Goal: Transaction & Acquisition: Purchase product/service

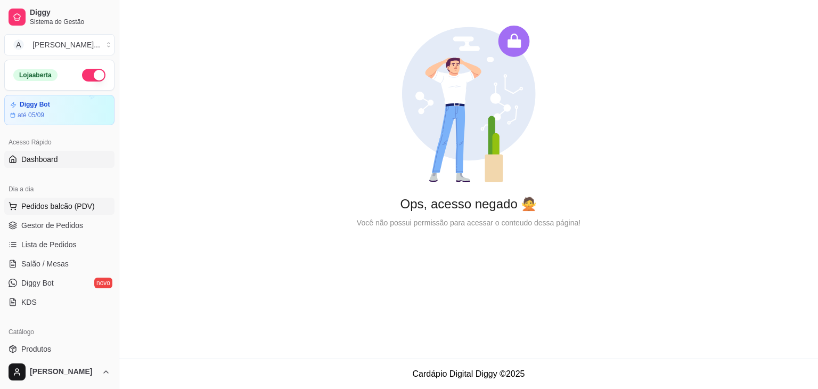
click at [67, 211] on button "Pedidos balcão (PDV)" at bounding box center [59, 206] width 110 height 17
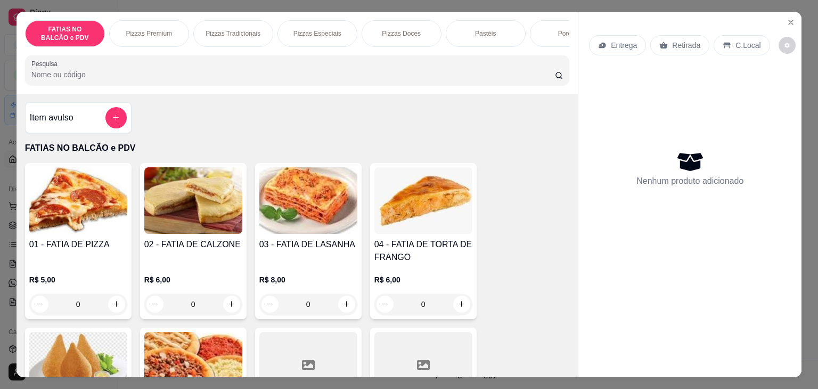
click at [563, 191] on div "Item avulso FATIAS NO BALCÃO e PDV 01 - FATIA DE PIZZA R$ 5,00 0 02 - FATIA DE …" at bounding box center [298, 235] width 562 height 283
click at [789, 20] on icon "Close" at bounding box center [791, 22] width 4 height 4
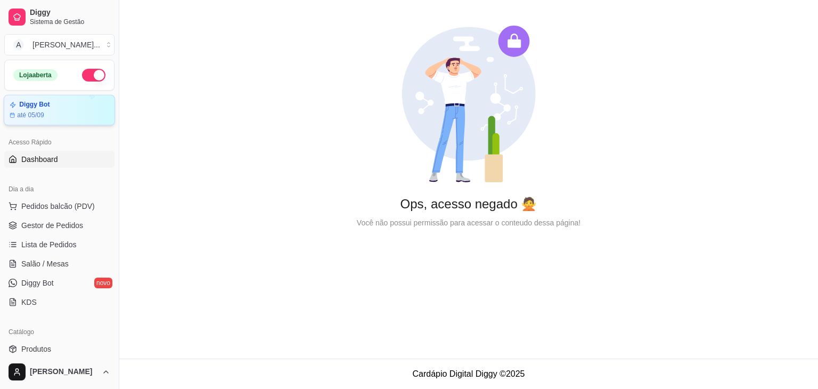
click at [37, 107] on article "Diggy Bot" at bounding box center [34, 105] width 30 height 8
click at [68, 207] on span "Pedidos balcão (PDV)" at bounding box center [57, 206] width 73 height 11
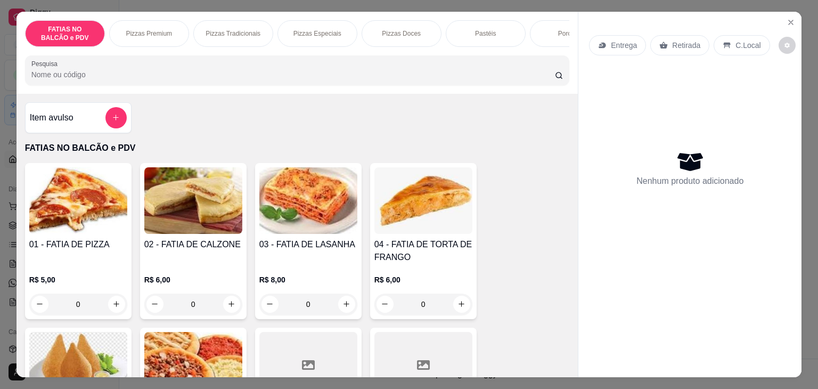
click at [237, 90] on div "FATIAS NO BALCÃO e PDV Pizzas Premium Pizzas Tradicionais Pizzas Especiais Pizz…" at bounding box center [298, 53] width 562 height 82
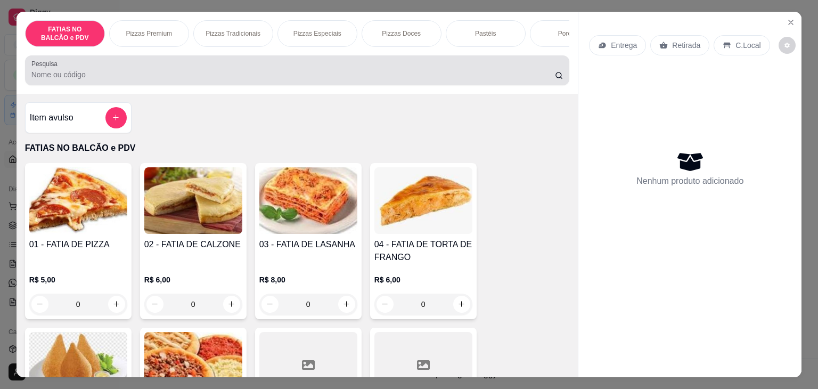
click at [228, 80] on input "Pesquisa" at bounding box center [292, 74] width 523 height 11
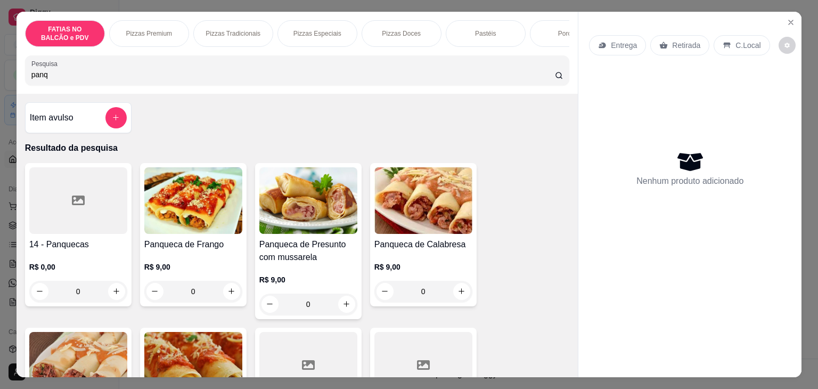
type input "panq"
click at [174, 209] on img at bounding box center [193, 200] width 98 height 67
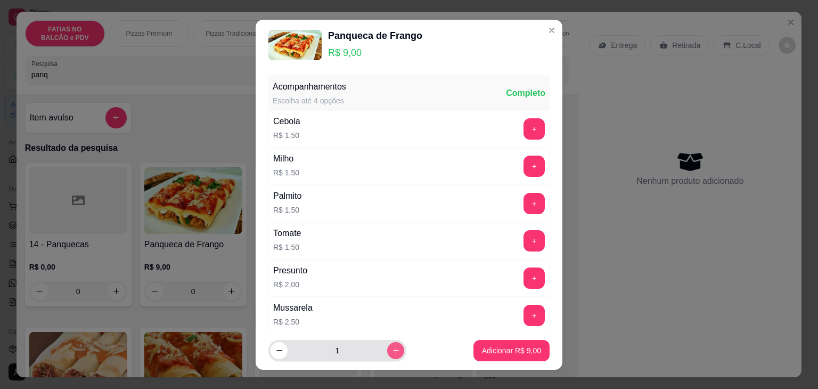
drag, startPoint x: 386, startPoint y: 349, endPoint x: 377, endPoint y: 359, distance: 13.6
click at [377, 359] on div "1" at bounding box center [337, 350] width 134 height 21
click at [387, 354] on button "increase-product-quantity" at bounding box center [395, 350] width 17 height 17
type input "2"
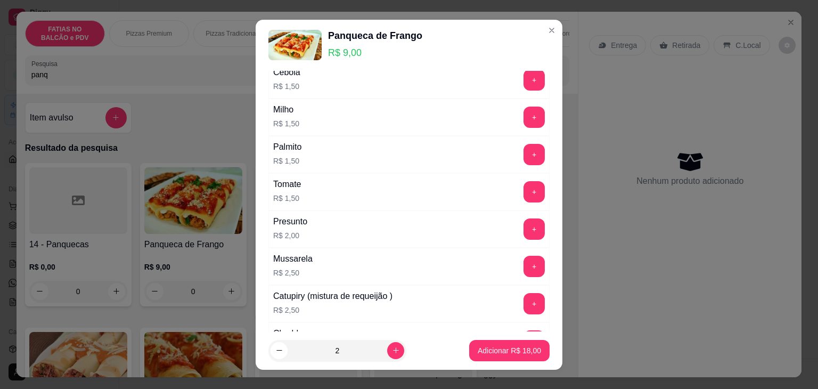
scroll to position [48, 0]
click at [523, 262] on button "+" at bounding box center [533, 267] width 21 height 21
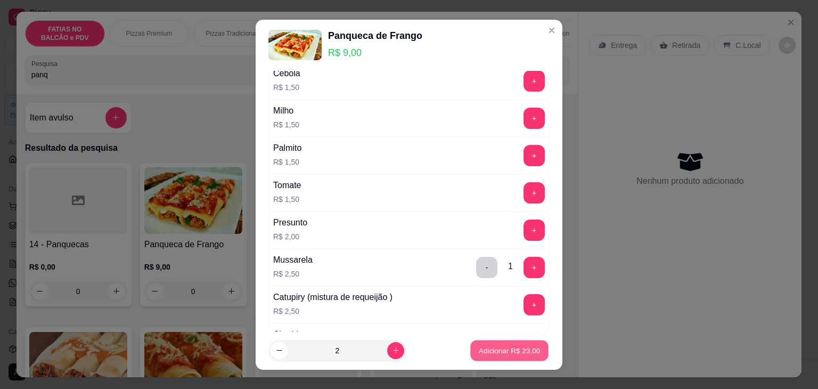
click at [502, 348] on p "Adicionar R$ 23,00" at bounding box center [510, 350] width 62 height 10
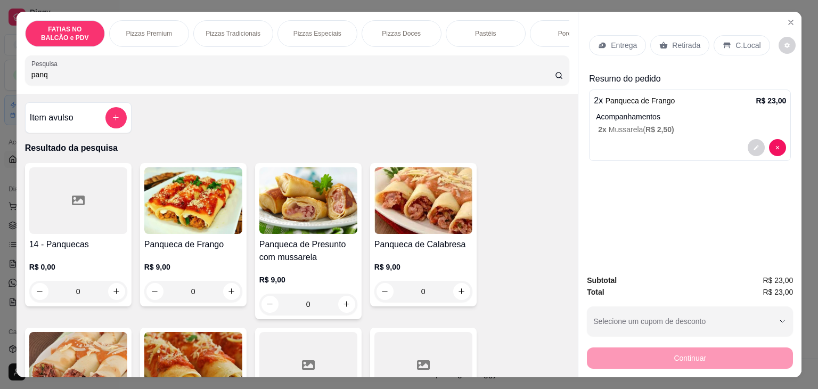
drag, startPoint x: 143, startPoint y: 82, endPoint x: 0, endPoint y: 83, distance: 142.7
click at [0, 83] on div "FATIAS NO BALCÃO e PDV Pizzas Premium Pizzas Tradicionais Pizzas Especiais Pizz…" at bounding box center [409, 194] width 818 height 389
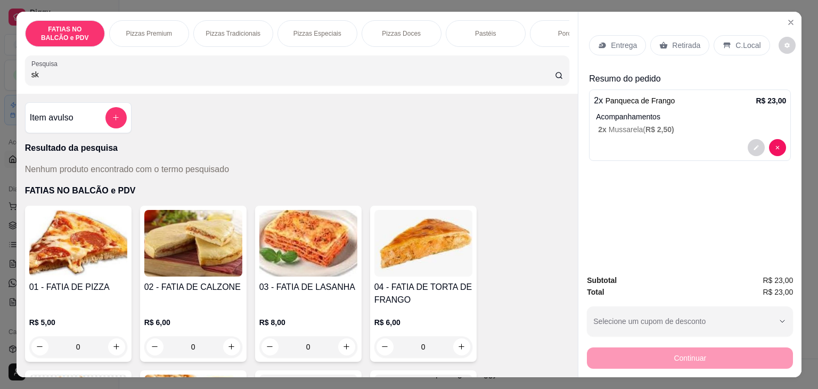
type input "s"
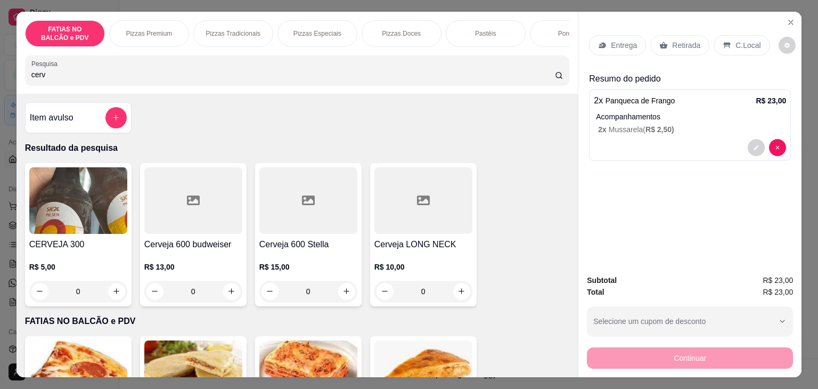
type input "cerv"
click at [53, 212] on img at bounding box center [78, 200] width 98 height 67
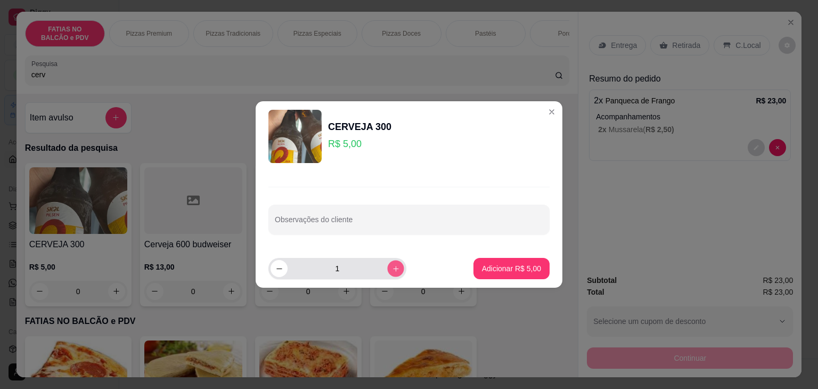
click at [392, 272] on button "increase-product-quantity" at bounding box center [395, 268] width 17 height 17
type input "2"
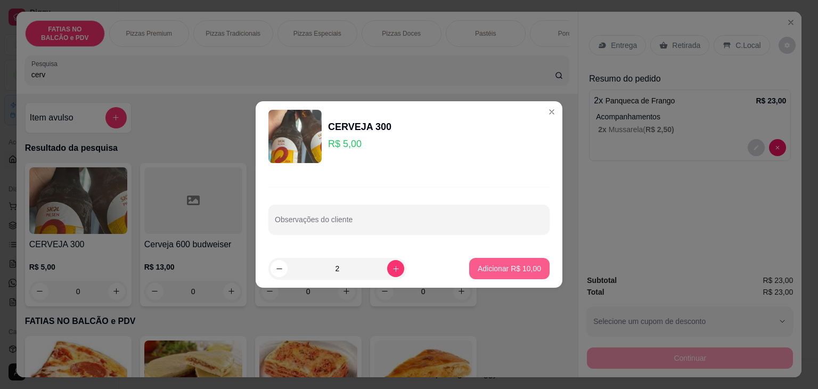
click at [484, 264] on p "Adicionar R$ 10,00" at bounding box center [509, 268] width 63 height 11
type input "2"
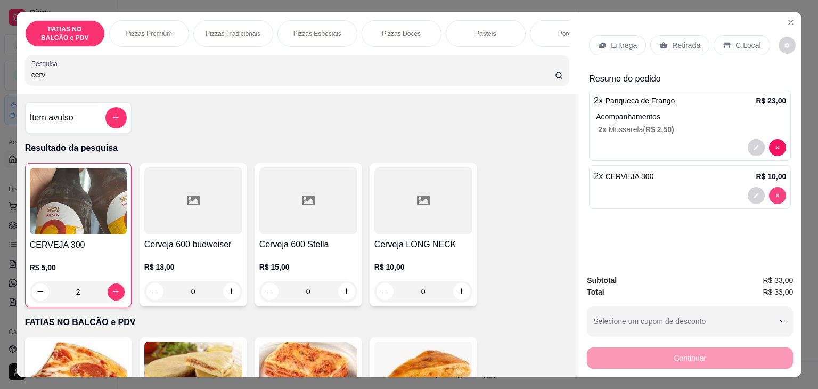
type input "0"
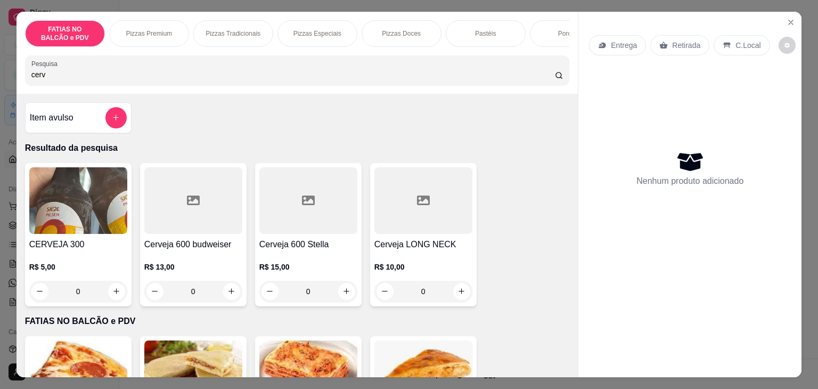
drag, startPoint x: 671, startPoint y: 140, endPoint x: 691, endPoint y: 104, distance: 40.8
click at [691, 104] on div "Nenhum produto adicionado" at bounding box center [690, 168] width 202 height 209
click at [173, 30] on div "Pizzas Premium" at bounding box center [149, 33] width 80 height 27
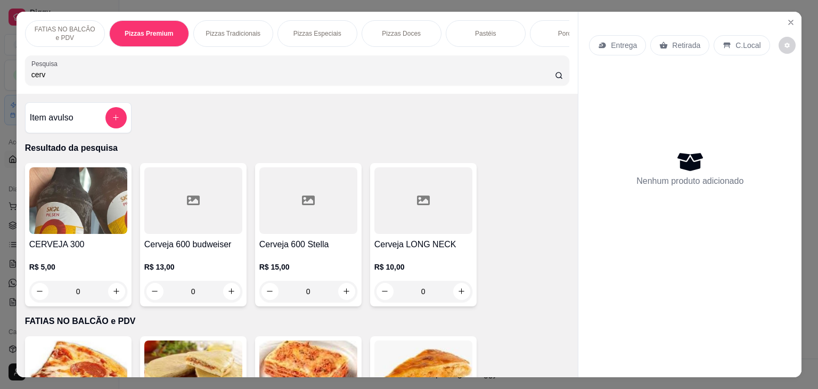
scroll to position [26, 0]
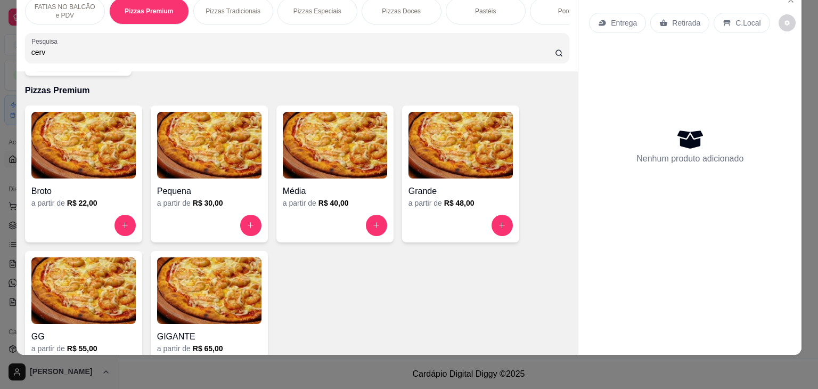
drag, startPoint x: 249, startPoint y: 52, endPoint x: 0, endPoint y: 68, distance: 249.2
click at [0, 68] on div "FATIAS NO BALCÃO e PDV Pizzas Premium Pizzas Tradicionais Pizzas Especiais Pizz…" at bounding box center [409, 194] width 818 height 389
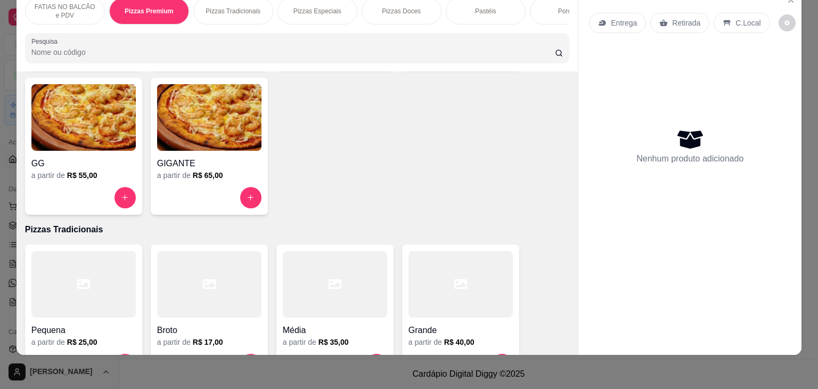
scroll to position [866, 0]
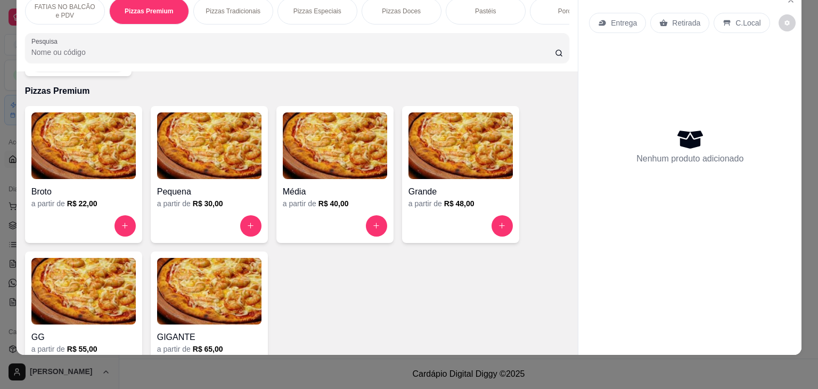
click at [249, 9] on div "Pizzas Tradicionais" at bounding box center [233, 11] width 80 height 27
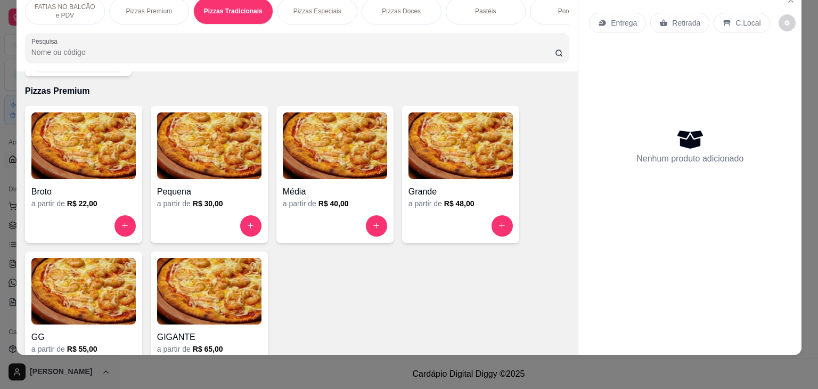
scroll to position [1178, 0]
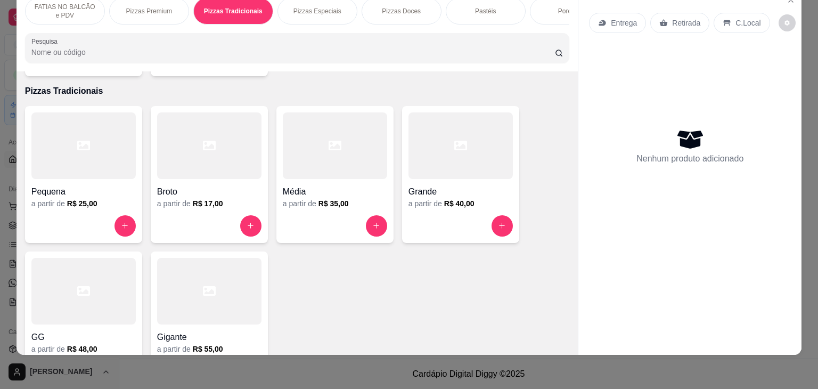
click at [313, 132] on div at bounding box center [335, 145] width 104 height 67
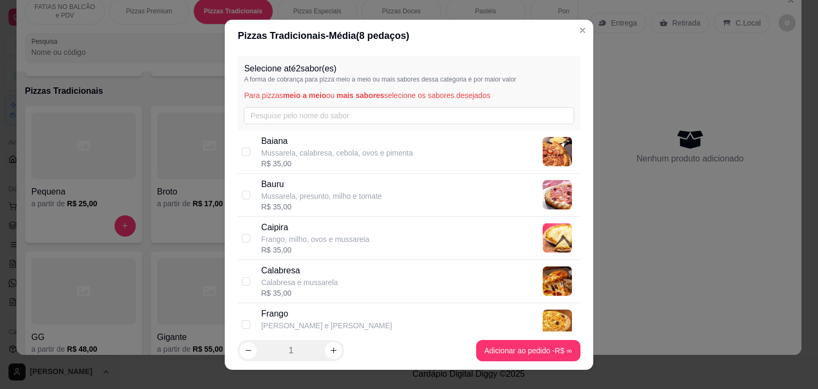
click at [283, 292] on div "R$ 35,00" at bounding box center [299, 293] width 77 height 11
checkbox input "true"
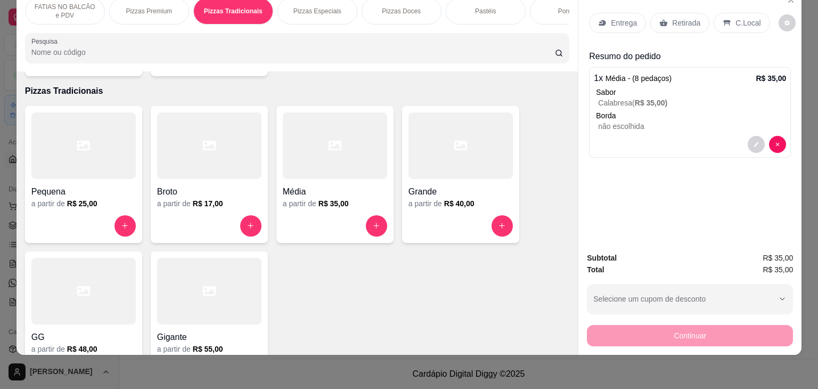
click at [91, 126] on div at bounding box center [83, 145] width 104 height 67
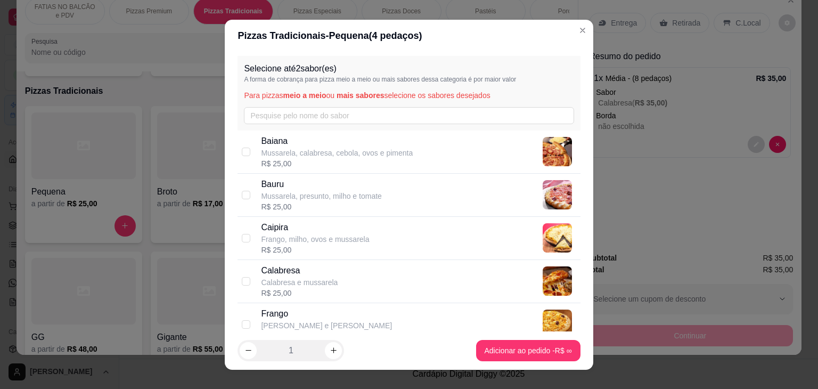
click at [298, 186] on p "Bauru" at bounding box center [321, 184] width 120 height 13
checkbox input "true"
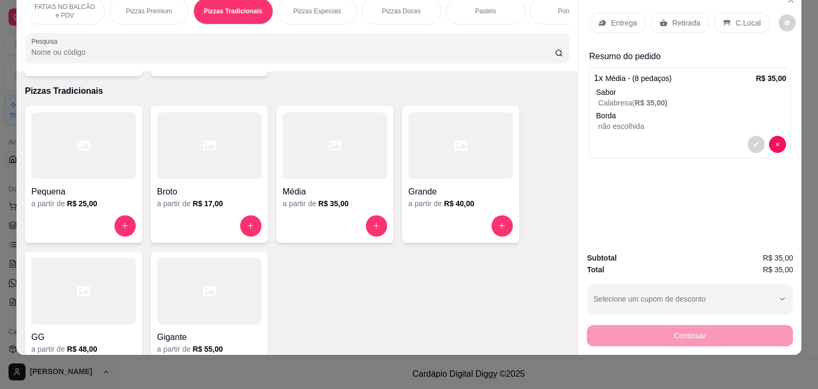
click at [311, 12] on div "Pizzas Especiais" at bounding box center [317, 11] width 80 height 27
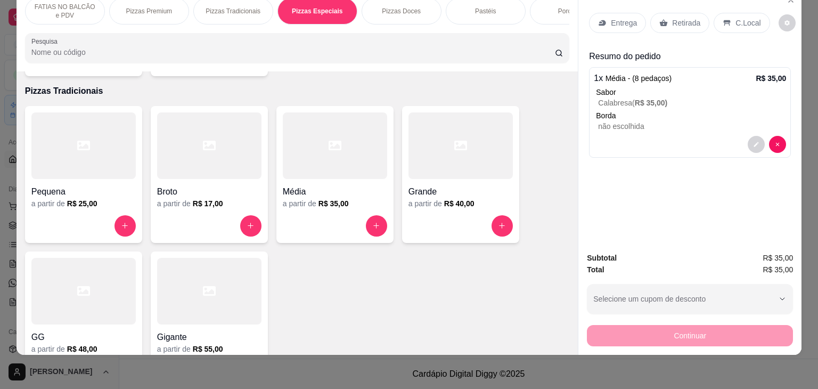
scroll to position [1490, 0]
click at [91, 159] on div at bounding box center [83, 145] width 104 height 67
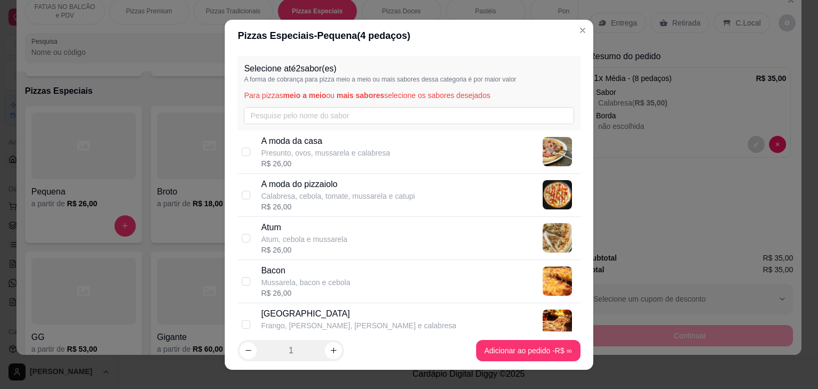
click at [330, 150] on p "Presunto, ovos, mussarela e calabresa" at bounding box center [325, 152] width 129 height 11
checkbox input "true"
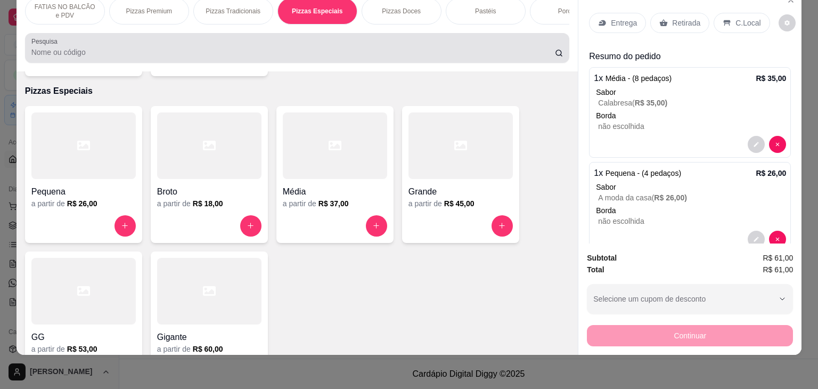
click at [149, 59] on div "Pesquisa" at bounding box center [297, 48] width 545 height 30
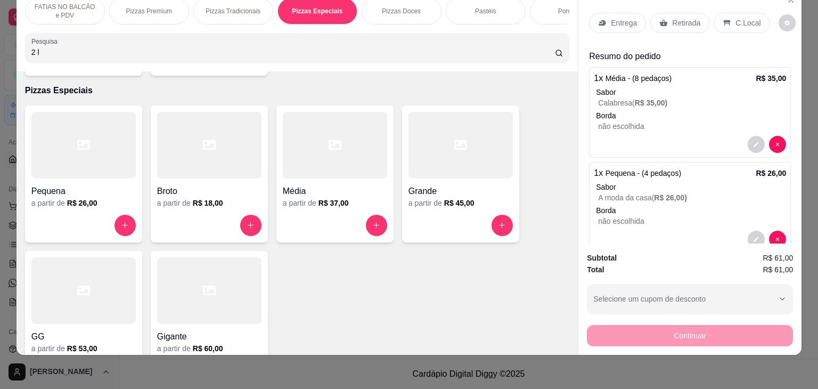
scroll to position [0, 0]
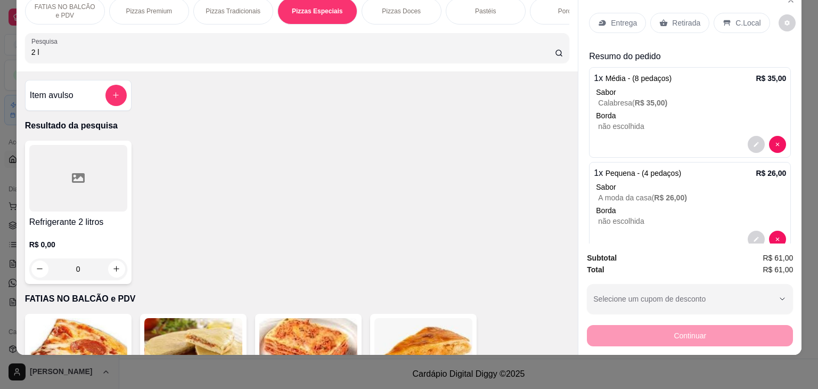
click at [77, 218] on h4 "Refrigerante 2 litros" at bounding box center [78, 222] width 98 height 13
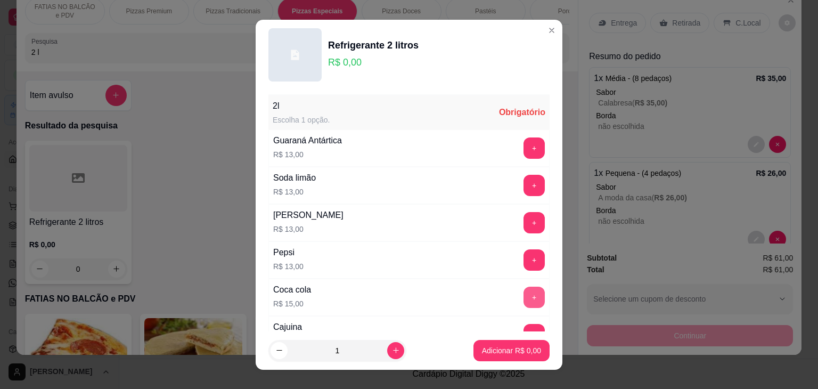
click at [523, 299] on button "+" at bounding box center [533, 296] width 21 height 21
click at [520, 346] on p "Adicionar R$ 15,00" at bounding box center [509, 350] width 63 height 11
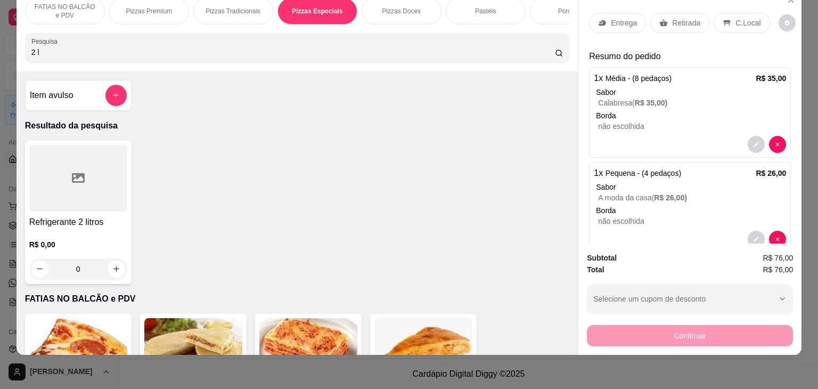
drag, startPoint x: 128, startPoint y: 55, endPoint x: 0, endPoint y: 62, distance: 127.9
click at [0, 62] on div "FATIAS NO BALCÃO e PDV Pizzas Premium Pizzas Tradicionais Pizzas Especiais Pizz…" at bounding box center [409, 194] width 818 height 389
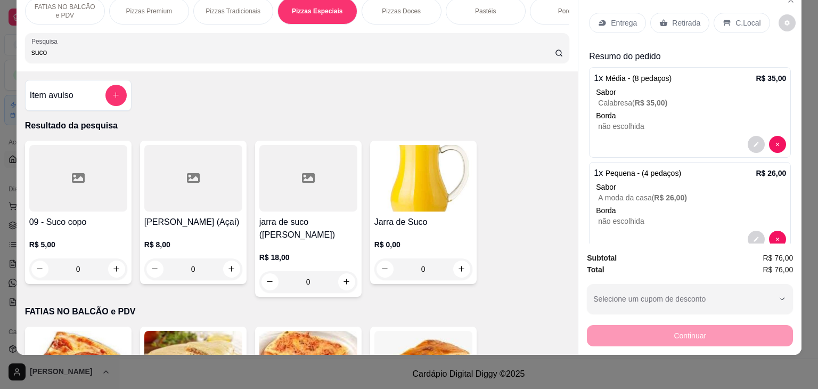
type input "suco"
click at [52, 211] on div "09 - Suco copo R$ 5,00 0" at bounding box center [78, 212] width 106 height 143
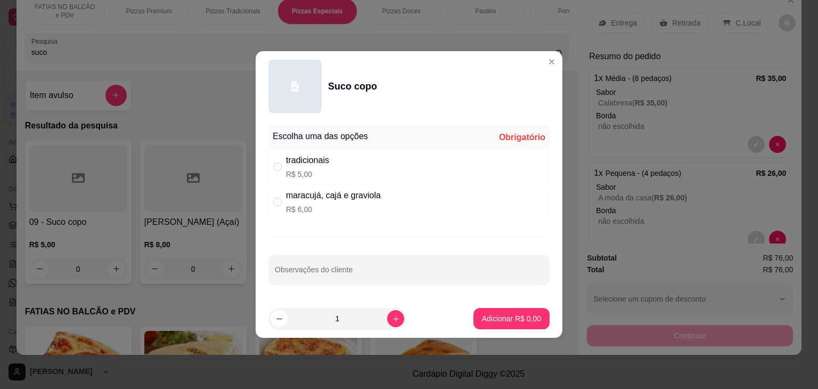
click at [316, 164] on div "tradicionais" at bounding box center [307, 160] width 43 height 13
radio input "true"
click at [392, 317] on icon "increase-product-quantity" at bounding box center [396, 319] width 8 height 8
type input "2"
click at [505, 320] on p "Adicionar R$ 10,00" at bounding box center [510, 318] width 62 height 10
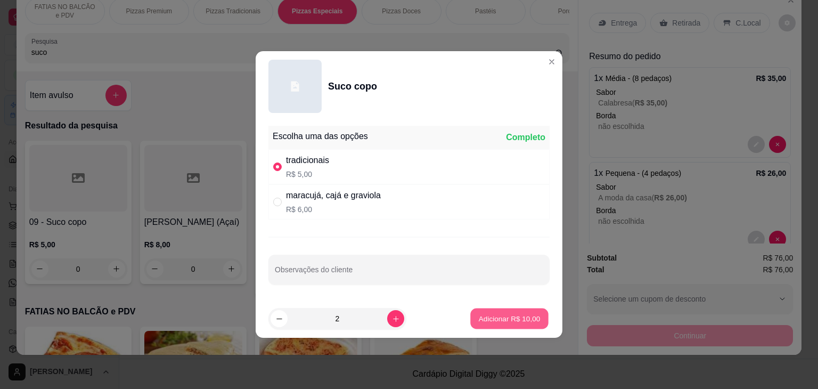
type input "2"
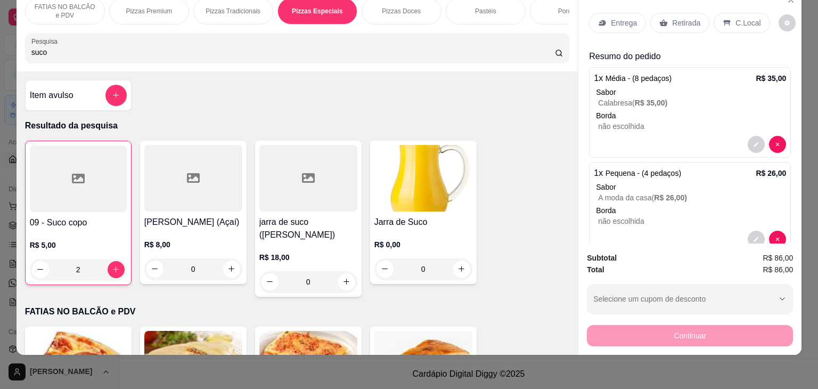
click at [67, 169] on div at bounding box center [78, 178] width 97 height 67
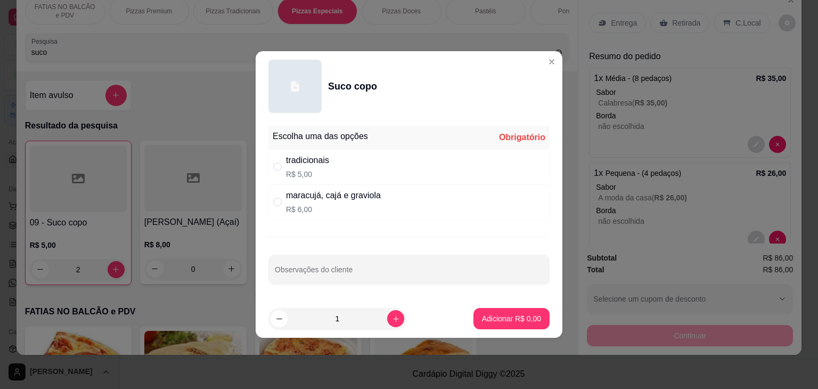
click at [319, 200] on div "maracujá, cajá e graviola" at bounding box center [333, 195] width 95 height 13
radio input "true"
click at [502, 315] on p "Adicionar R$ 6,00" at bounding box center [511, 318] width 59 height 11
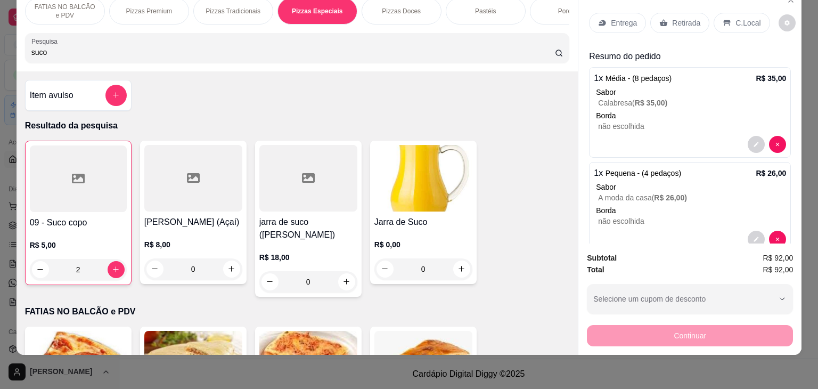
drag, startPoint x: 94, startPoint y: 44, endPoint x: 0, endPoint y: 48, distance: 93.8
click at [0, 48] on div "FATIAS NO BALCÃO e PDV Pizzas Premium Pizzas Tradicionais Pizzas Especiais Pizz…" at bounding box center [409, 194] width 818 height 389
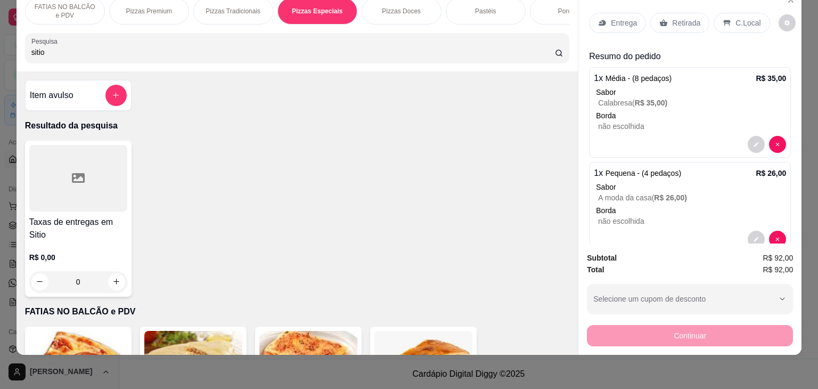
type input "sitio"
click at [62, 157] on div at bounding box center [78, 178] width 98 height 67
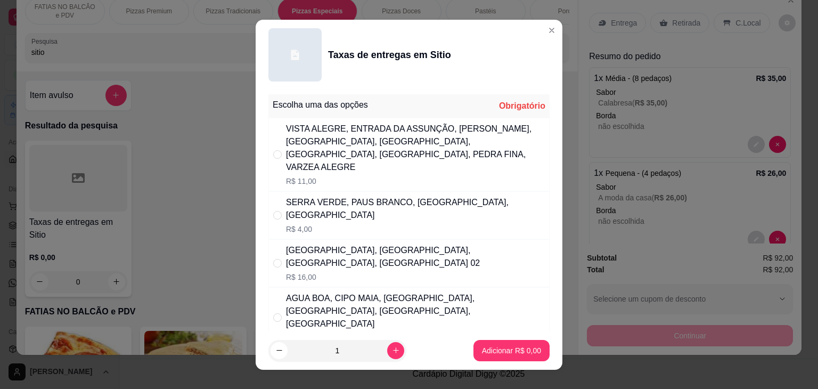
click at [371, 207] on div "SERRA VERDE, PAUS BRANCO, ALTO DA GALINHA, ALTO ALEGRE" at bounding box center [415, 209] width 259 height 26
radio input "true"
click at [488, 346] on p "Adicionar R$ 4,00" at bounding box center [511, 350] width 59 height 11
type input "1"
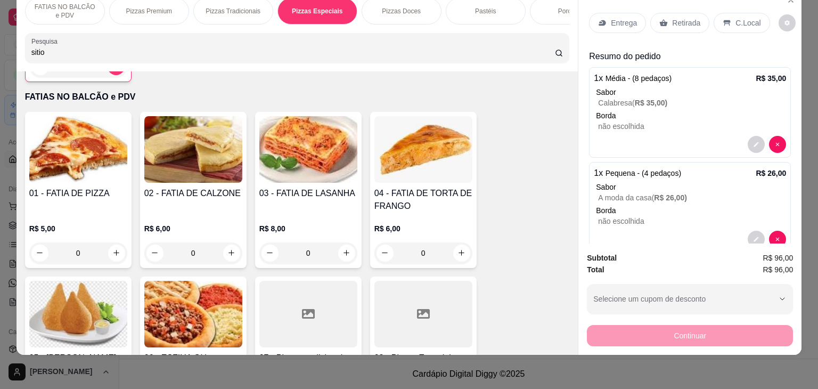
scroll to position [216, 0]
click at [109, 246] on button "increase-product-quantity" at bounding box center [116, 252] width 17 height 17
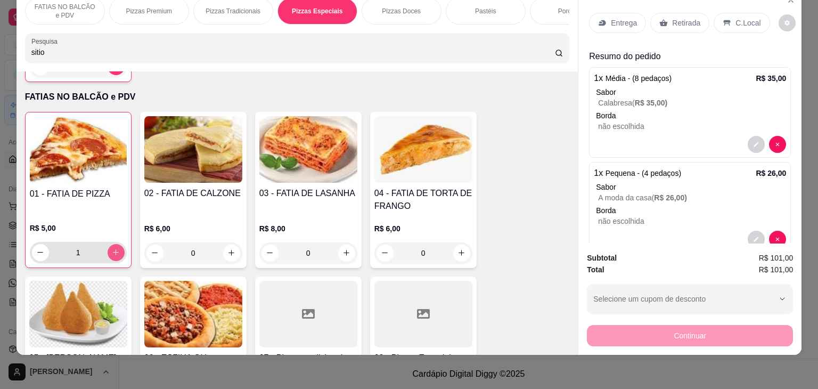
click at [109, 246] on button "increase-product-quantity" at bounding box center [116, 252] width 17 height 17
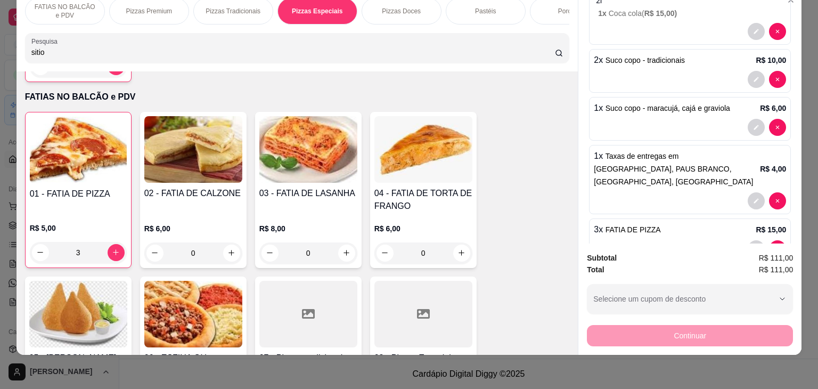
scroll to position [315, 0]
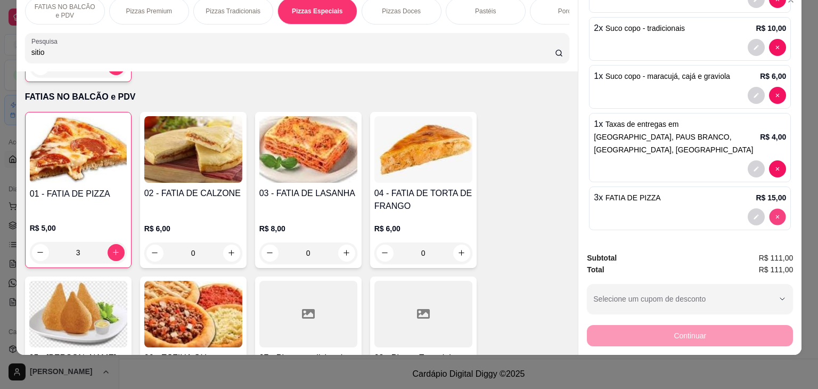
type input "0"
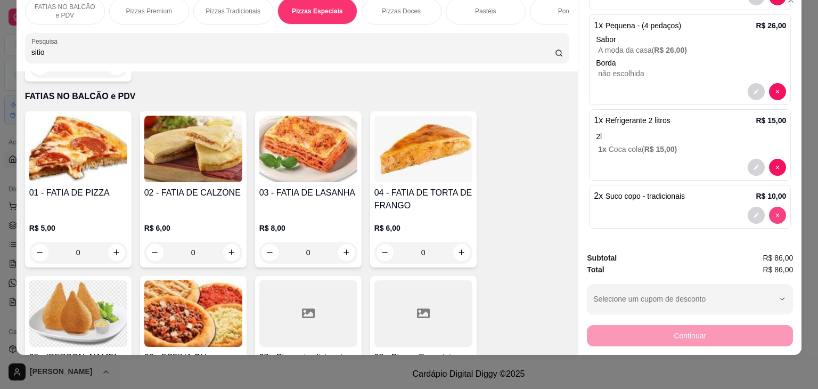
scroll to position [146, 0]
type input "0"
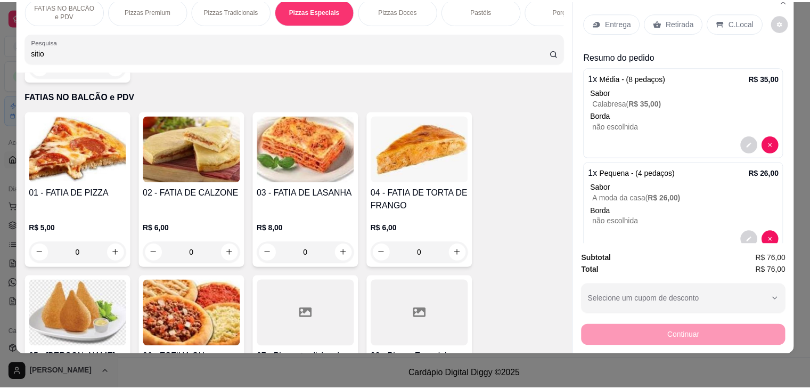
scroll to position [0, 0]
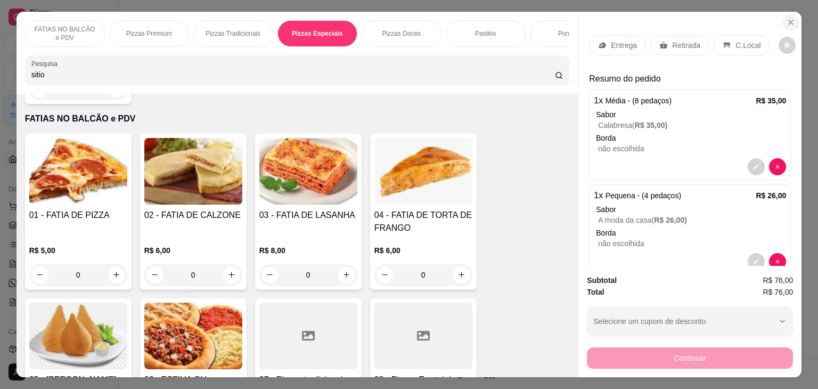
click at [789, 20] on icon "Close" at bounding box center [791, 22] width 4 height 4
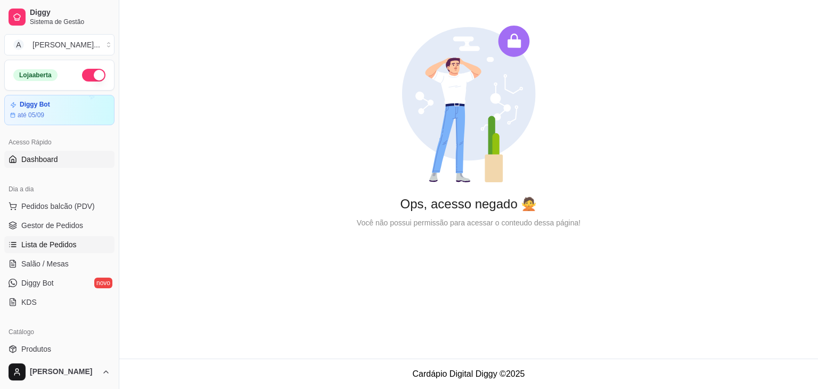
click at [56, 245] on span "Lista de Pedidos" at bounding box center [48, 244] width 55 height 11
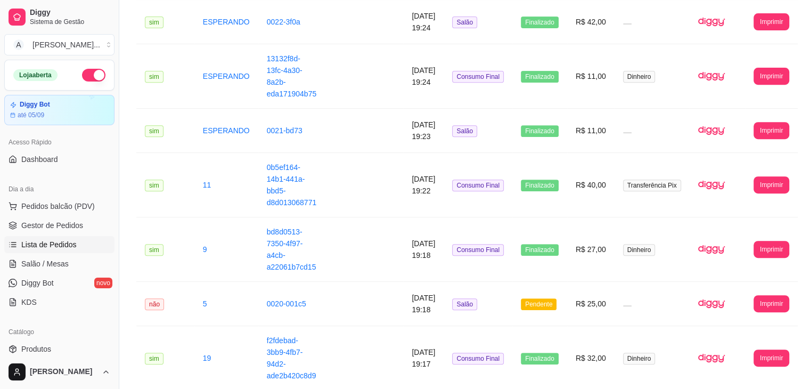
scroll to position [432, 0]
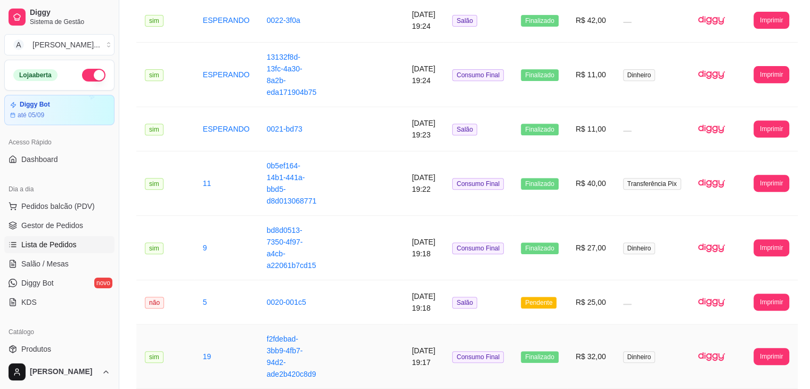
click at [360, 324] on td at bounding box center [364, 356] width 78 height 64
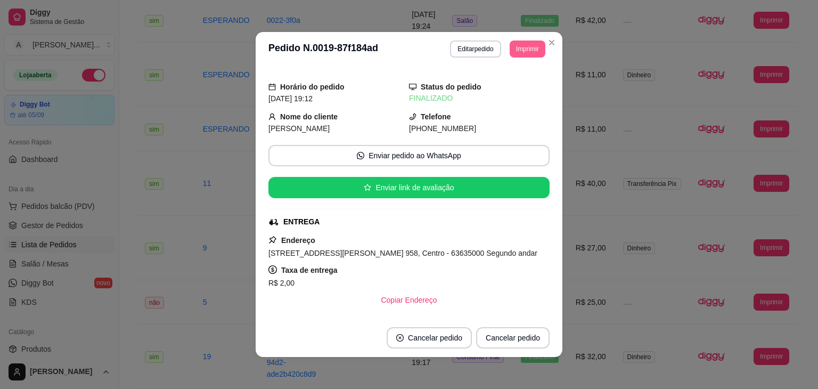
click at [518, 50] on button "Imprimir" at bounding box center [528, 48] width 36 height 17
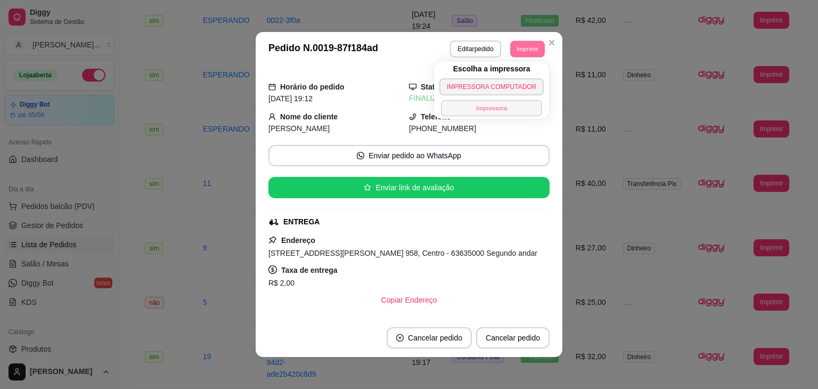
click at [486, 109] on button "Impressora" at bounding box center [492, 108] width 102 height 17
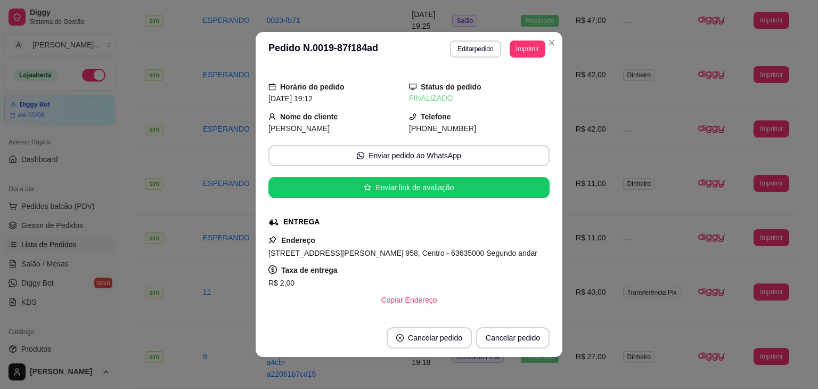
click at [546, 32] on header "**********" at bounding box center [409, 49] width 307 height 34
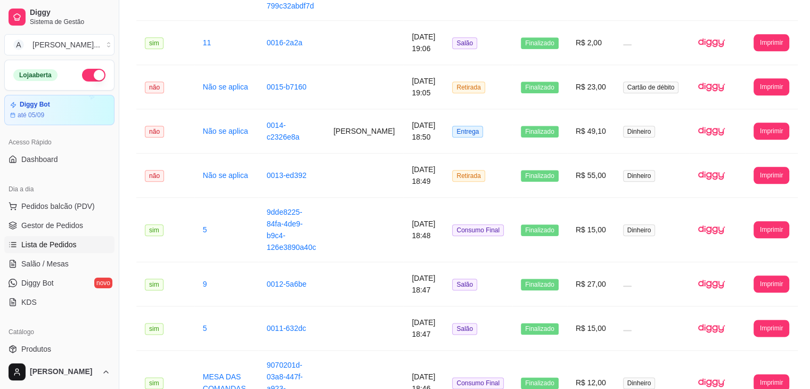
scroll to position [1230, 0]
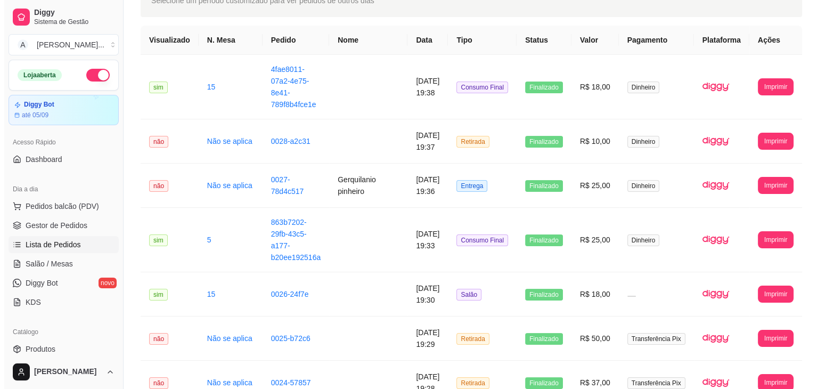
scroll to position [63, 0]
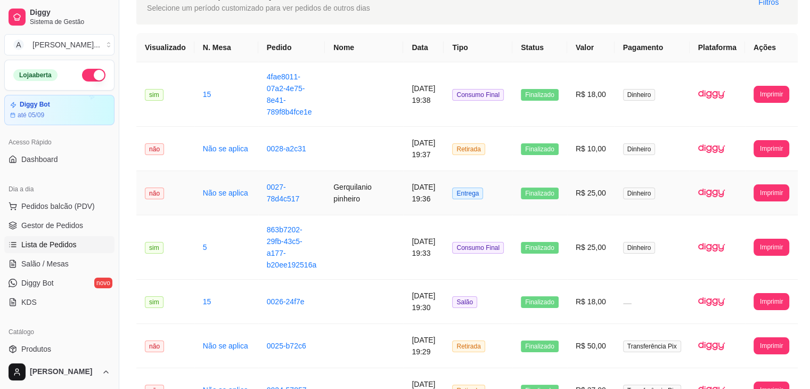
click at [365, 182] on td "Gerquilanio pinheiro" at bounding box center [364, 193] width 78 height 44
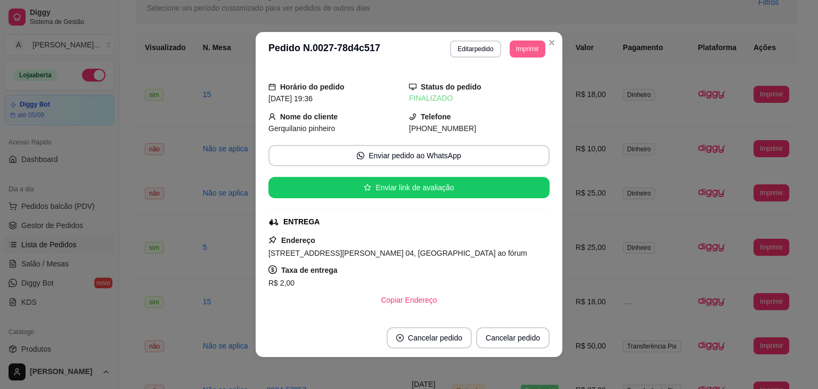
click at [532, 50] on button "Imprimir" at bounding box center [528, 48] width 36 height 17
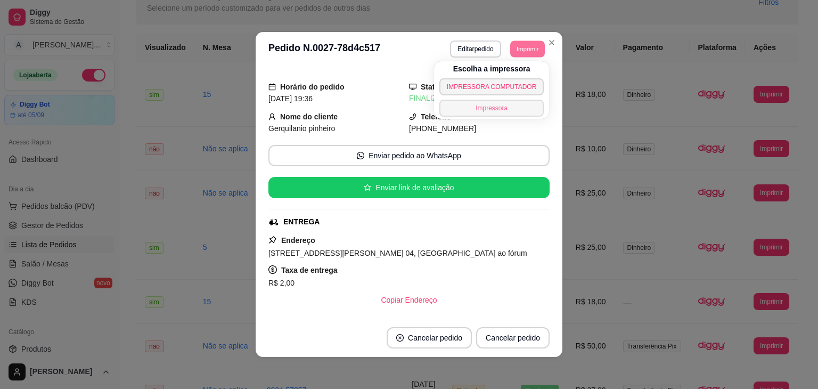
click at [511, 110] on button "Impressora" at bounding box center [491, 108] width 104 height 17
